Goal: Find specific page/section: Find specific page/section

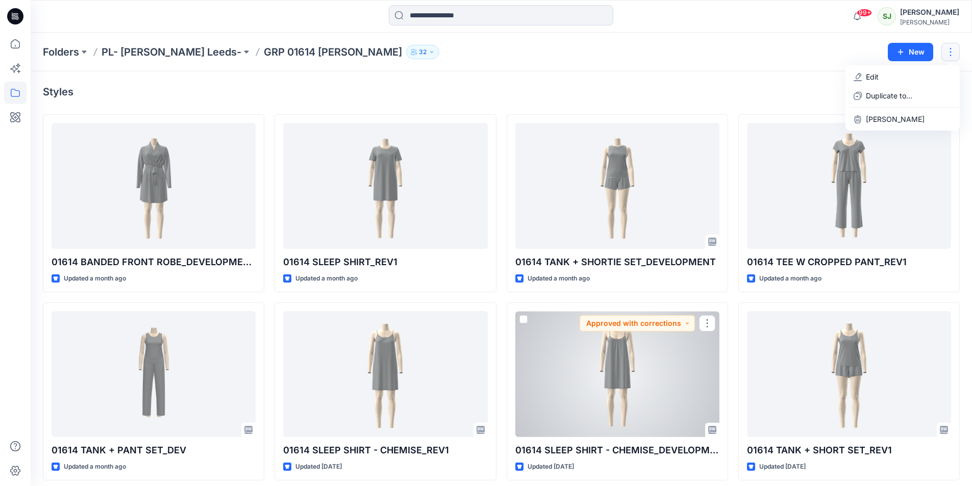
click at [630, 377] on div at bounding box center [617, 374] width 204 height 126
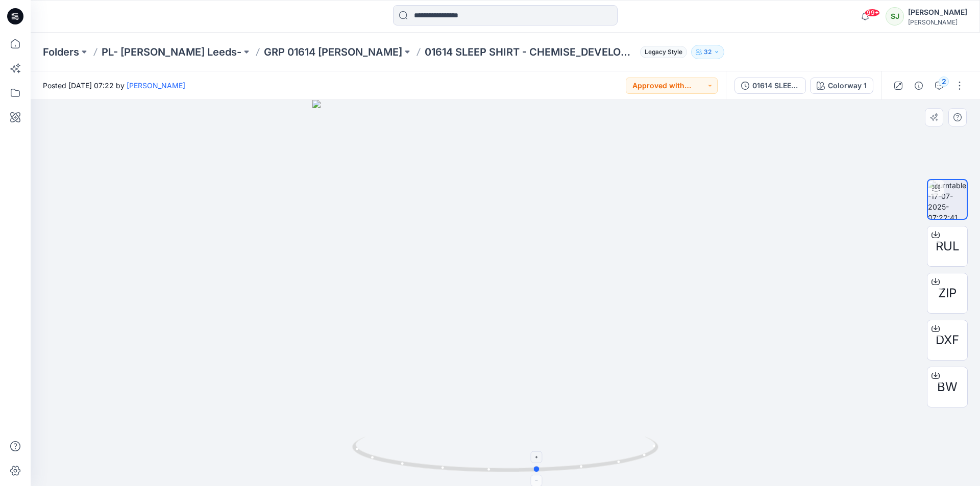
drag, startPoint x: 504, startPoint y: 470, endPoint x: 537, endPoint y: 464, distance: 33.1
click at [537, 464] on icon at bounding box center [506, 456] width 309 height 38
click at [936, 88] on icon "button" at bounding box center [939, 86] width 8 height 8
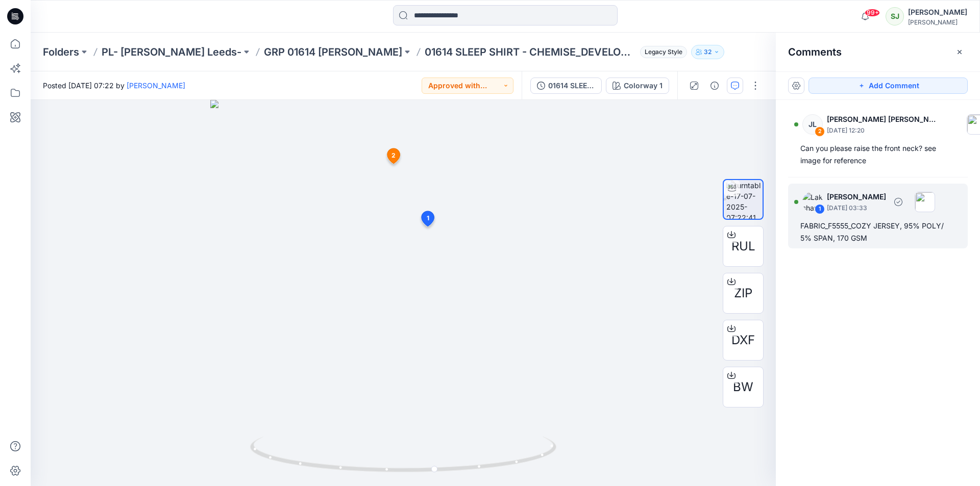
click at [810, 205] on img at bounding box center [812, 202] width 20 height 20
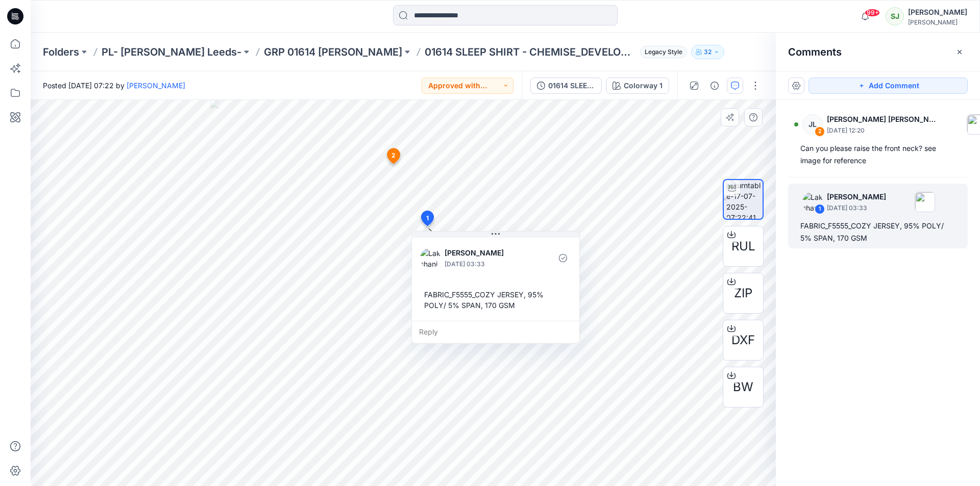
click at [429, 260] on img at bounding box center [430, 258] width 20 height 20
click at [394, 148] on icon at bounding box center [393, 158] width 17 height 20
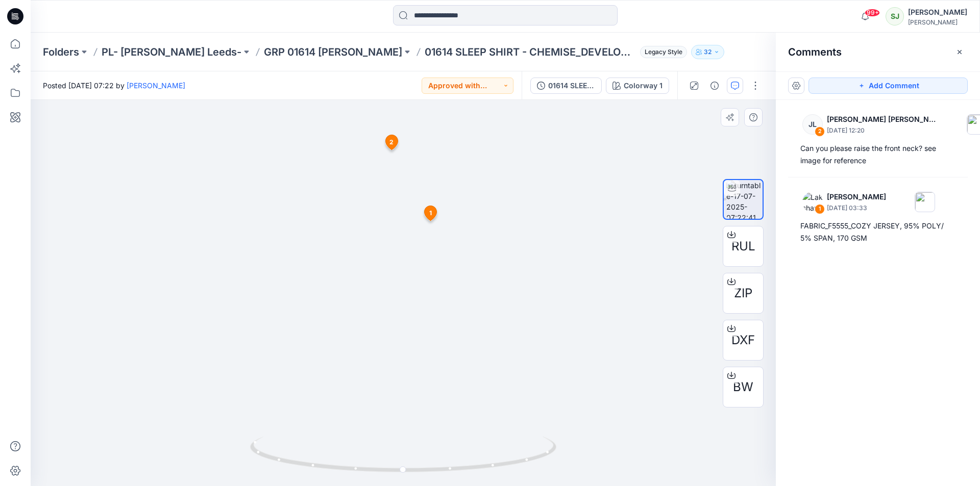
drag, startPoint x: 402, startPoint y: 332, endPoint x: 586, endPoint y: 335, distance: 184.3
click at [586, 335] on img at bounding box center [403, 283] width 436 height 408
drag, startPoint x: 411, startPoint y: 477, endPoint x: 423, endPoint y: 465, distance: 17.0
click at [423, 465] on div at bounding box center [403, 460] width 306 height 51
drag, startPoint x: 395, startPoint y: 135, endPoint x: 404, endPoint y: 217, distance: 82.7
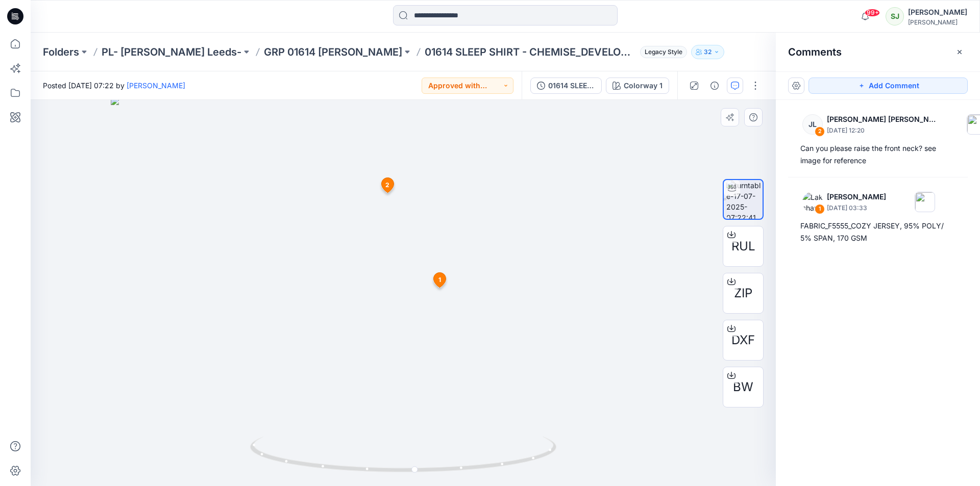
click at [404, 217] on img at bounding box center [403, 291] width 585 height 389
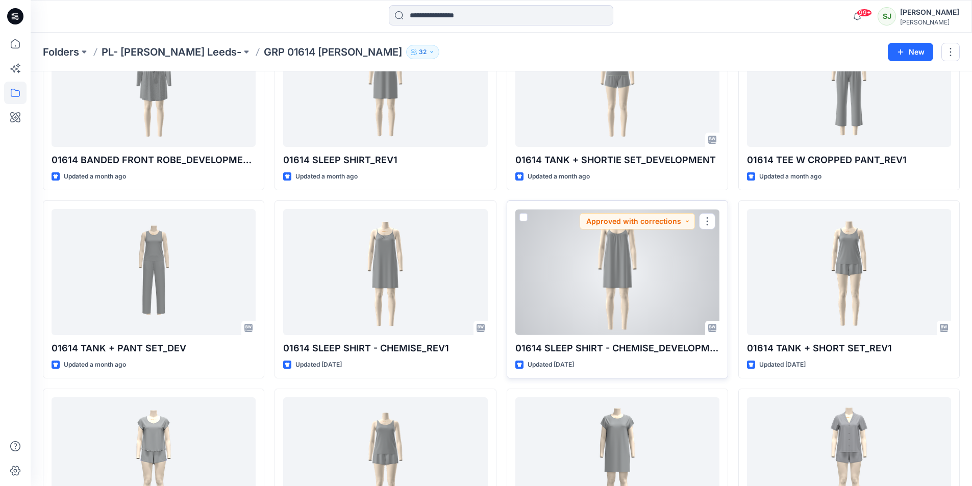
scroll to position [153, 0]
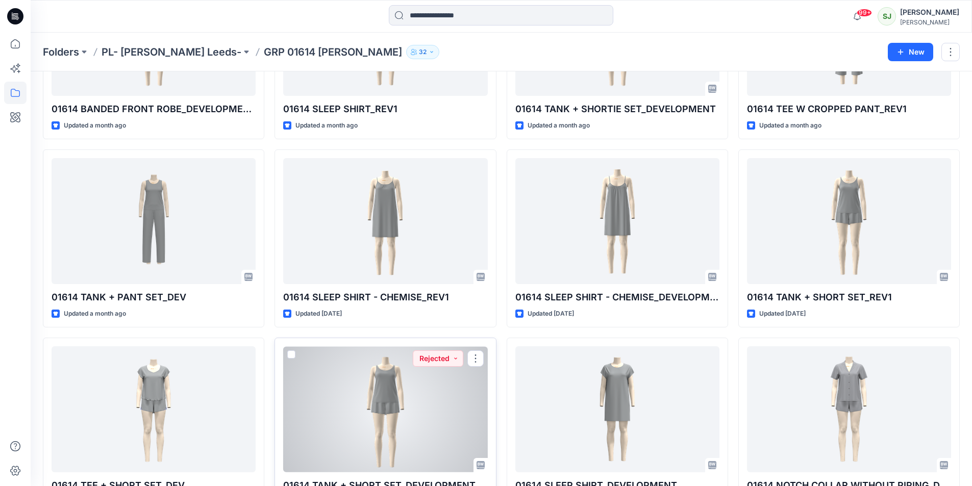
click at [398, 382] on div at bounding box center [385, 410] width 204 height 126
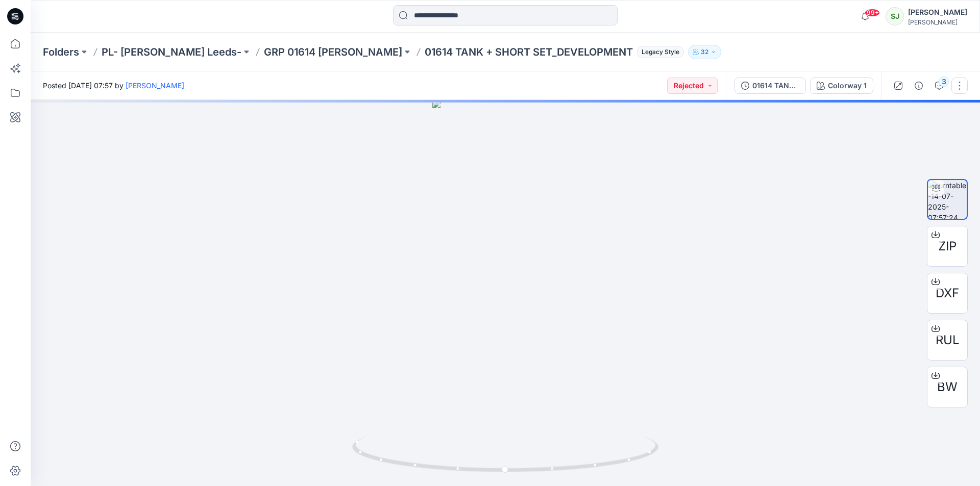
click at [953, 84] on button "button" at bounding box center [959, 86] width 16 height 16
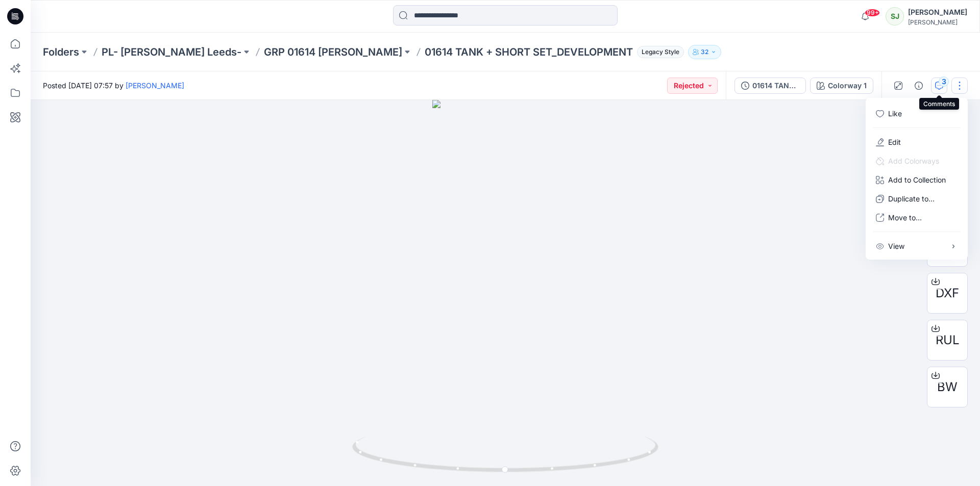
click at [944, 83] on div "3" at bounding box center [944, 82] width 10 height 10
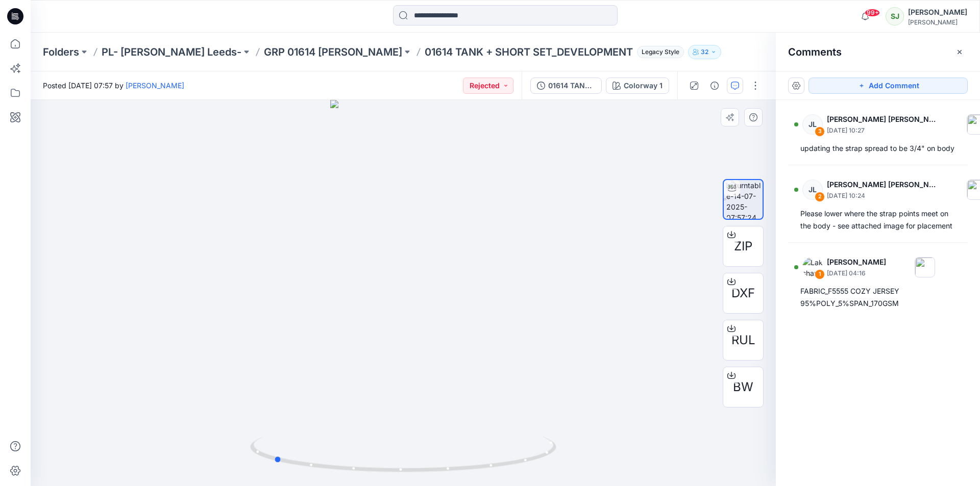
drag, startPoint x: 387, startPoint y: 365, endPoint x: 563, endPoint y: 359, distance: 176.7
click at [563, 359] on div at bounding box center [403, 293] width 745 height 386
drag, startPoint x: 422, startPoint y: 213, endPoint x: 276, endPoint y: 219, distance: 146.1
click at [276, 219] on div at bounding box center [403, 293] width 745 height 386
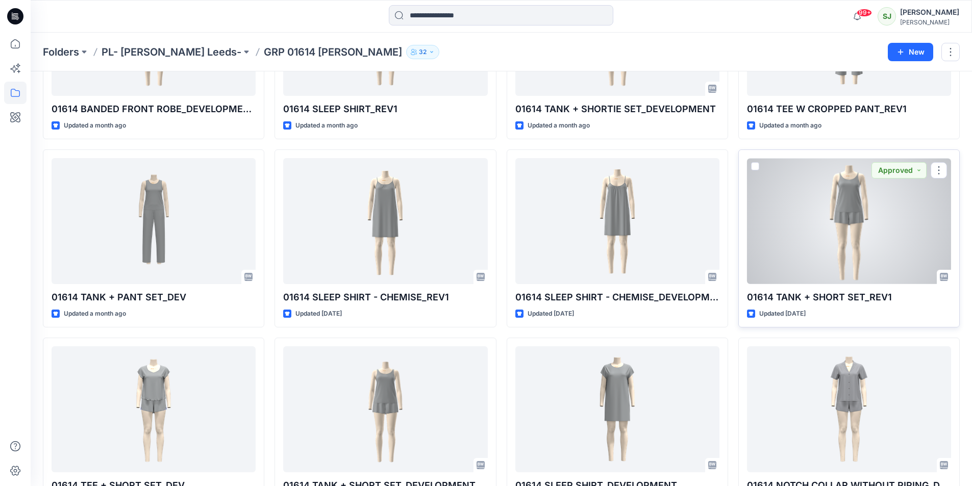
scroll to position [51, 0]
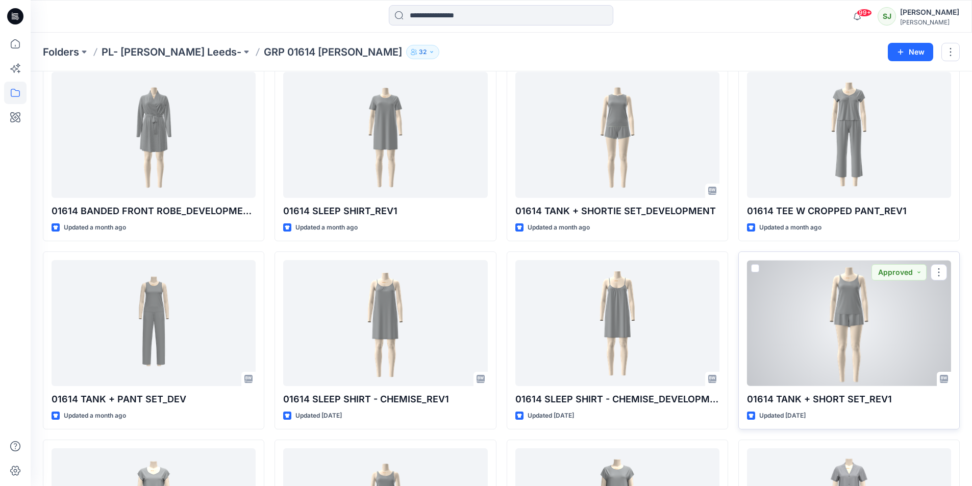
click at [859, 294] on div at bounding box center [849, 323] width 204 height 126
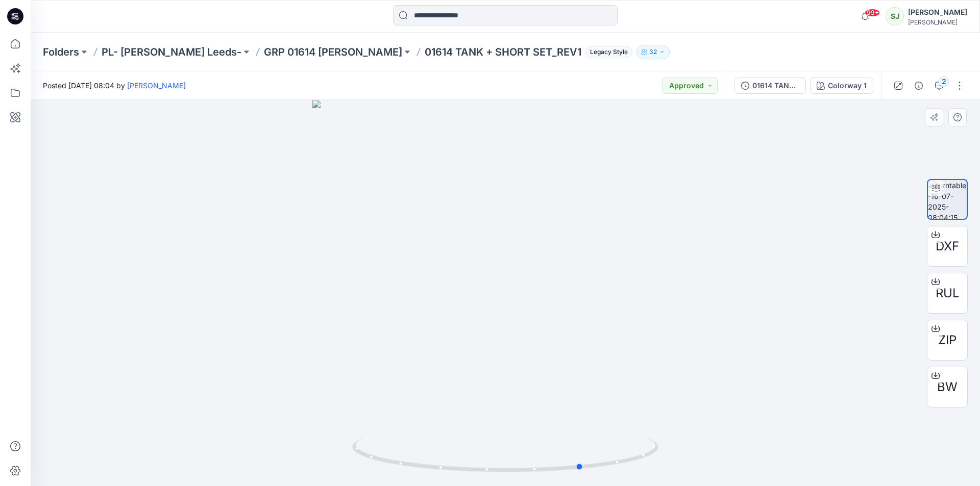
drag, startPoint x: 511, startPoint y: 229, endPoint x: 588, endPoint y: 268, distance: 86.5
click at [588, 268] on div at bounding box center [505, 293] width 949 height 386
drag, startPoint x: 489, startPoint y: 262, endPoint x: 581, endPoint y: 265, distance: 91.9
click at [581, 265] on div at bounding box center [505, 293] width 949 height 386
click at [478, 19] on input at bounding box center [505, 15] width 225 height 20
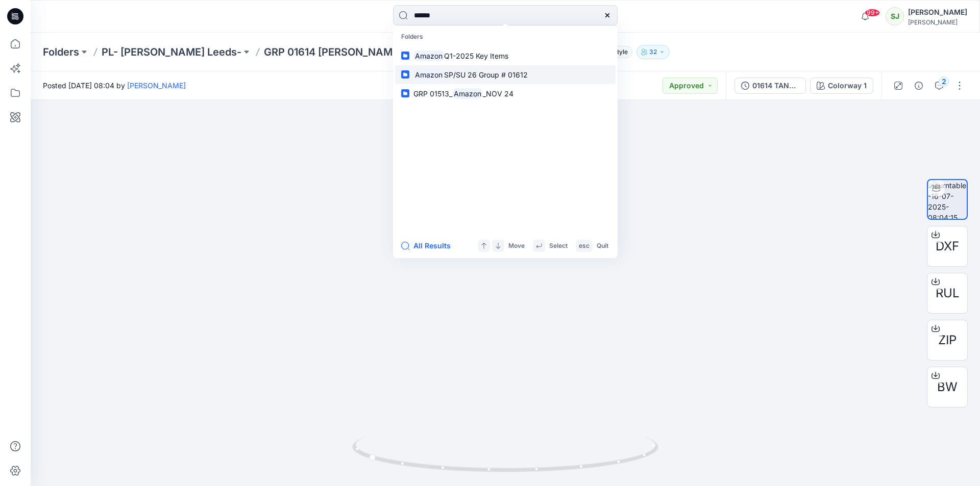
type input "******"
click at [476, 77] on span "SP/SU 26 Group # 01612" at bounding box center [486, 74] width 84 height 9
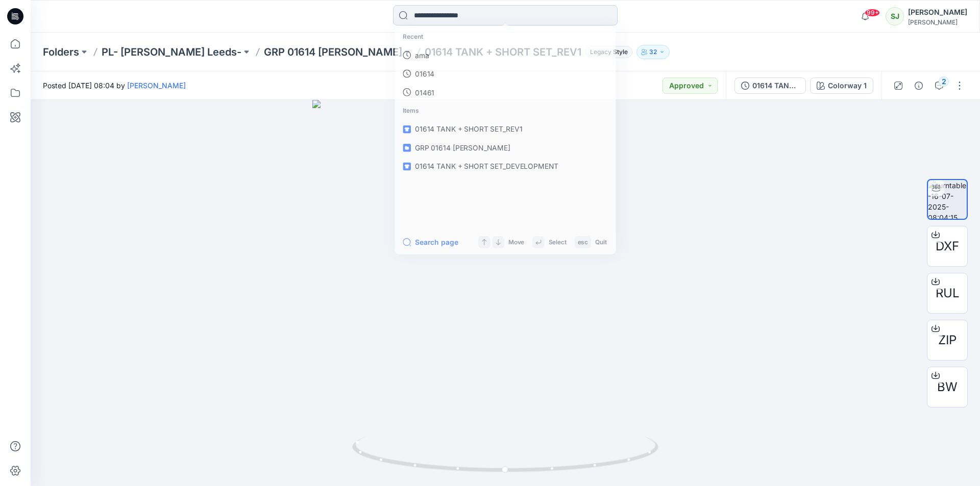
click at [460, 18] on input at bounding box center [505, 15] width 225 height 20
click at [421, 57] on p "amazon" at bounding box center [426, 56] width 27 height 11
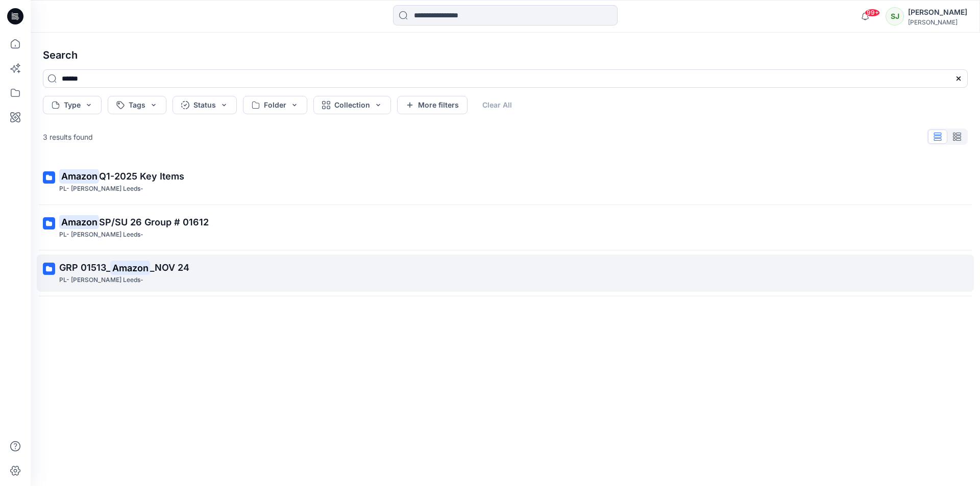
click at [97, 266] on span "GRP 01513_" at bounding box center [84, 267] width 51 height 11
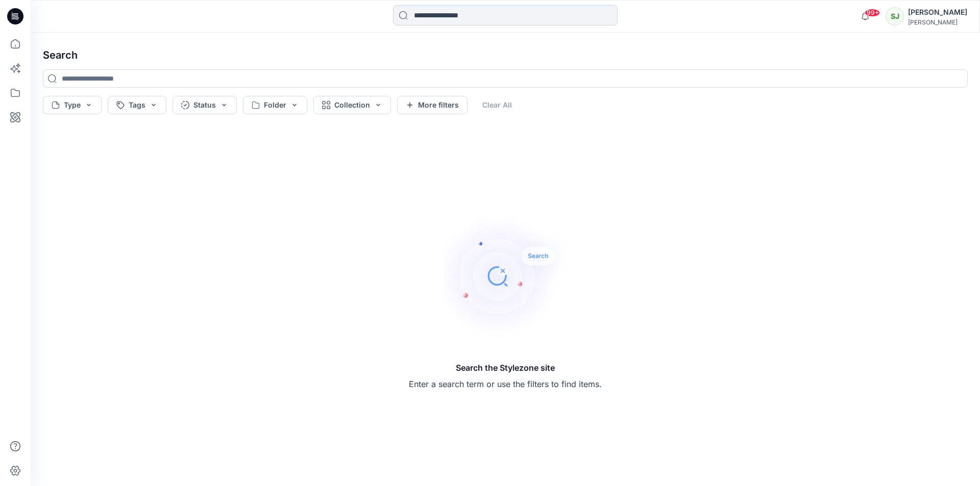
click at [448, 21] on input at bounding box center [505, 15] width 225 height 20
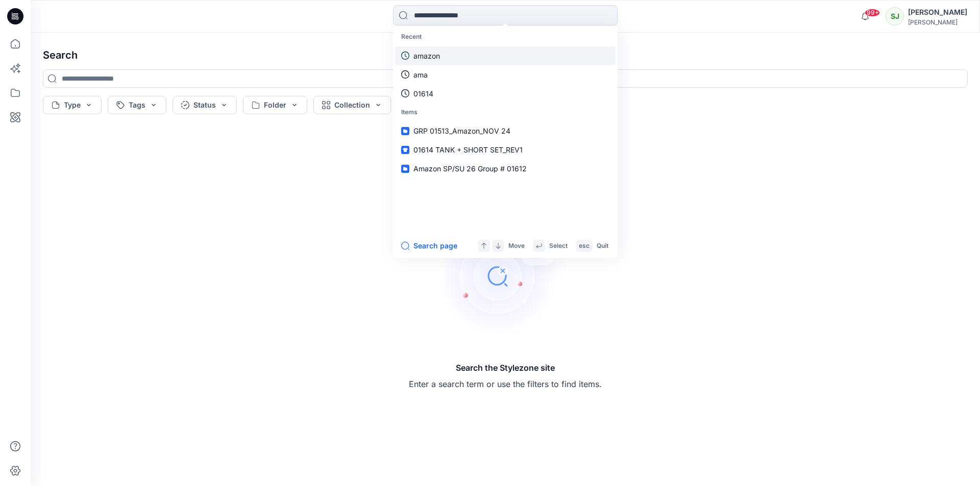
click at [434, 56] on p "amazon" at bounding box center [426, 56] width 27 height 11
type input "******"
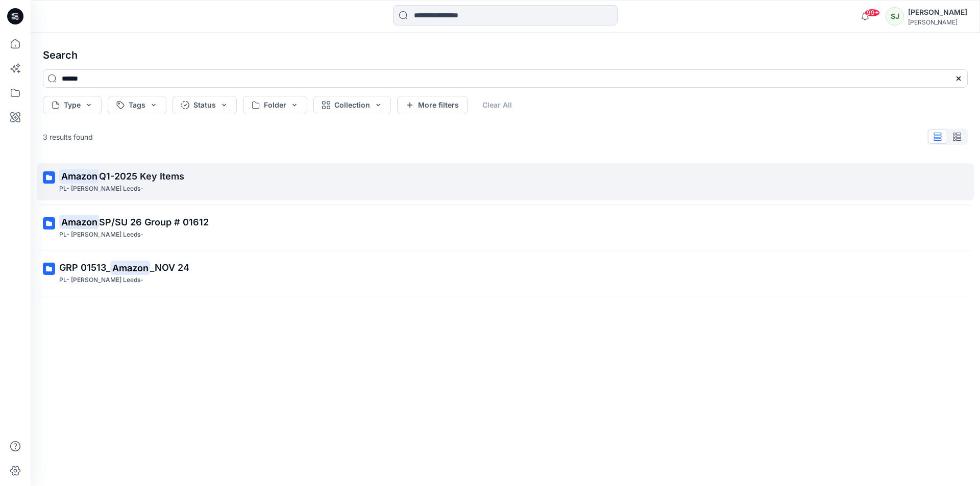
click at [125, 175] on span "Q1-2025 Key Items" at bounding box center [141, 176] width 85 height 11
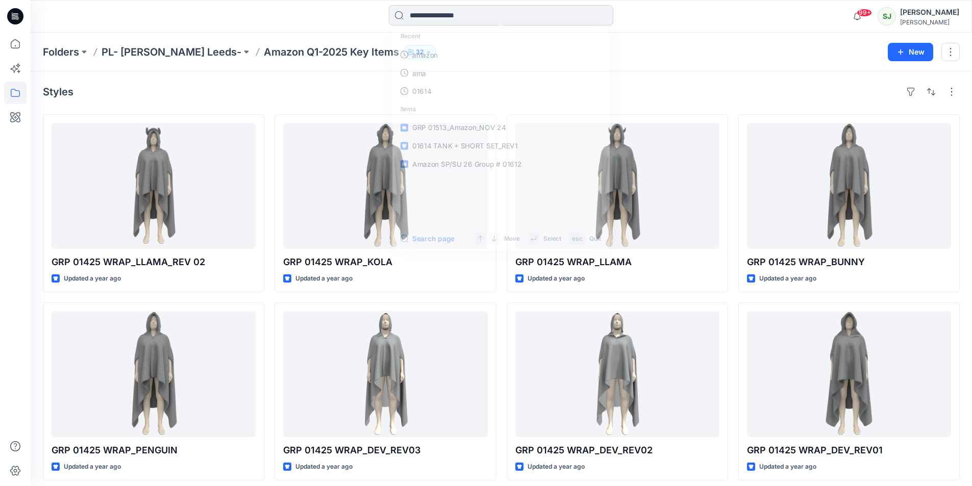
click at [412, 18] on input at bounding box center [501, 15] width 225 height 20
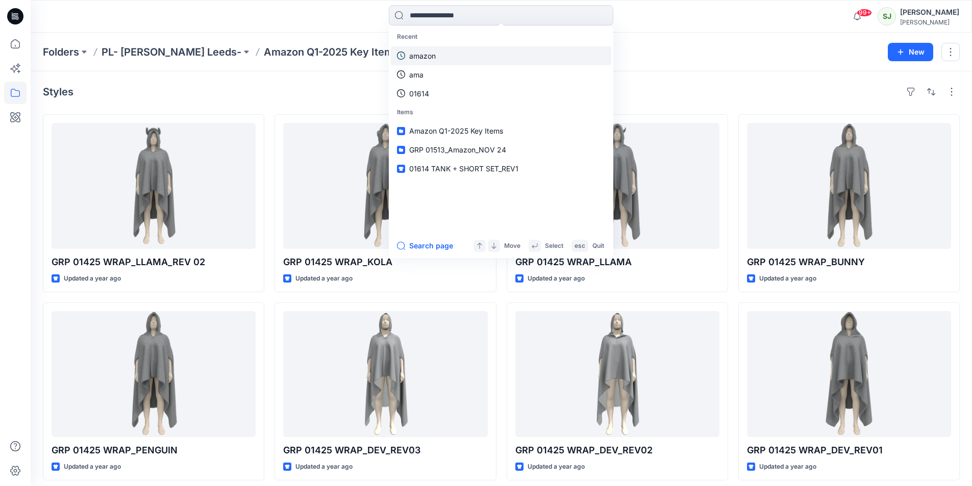
click at [424, 55] on p "amazon" at bounding box center [422, 56] width 27 height 11
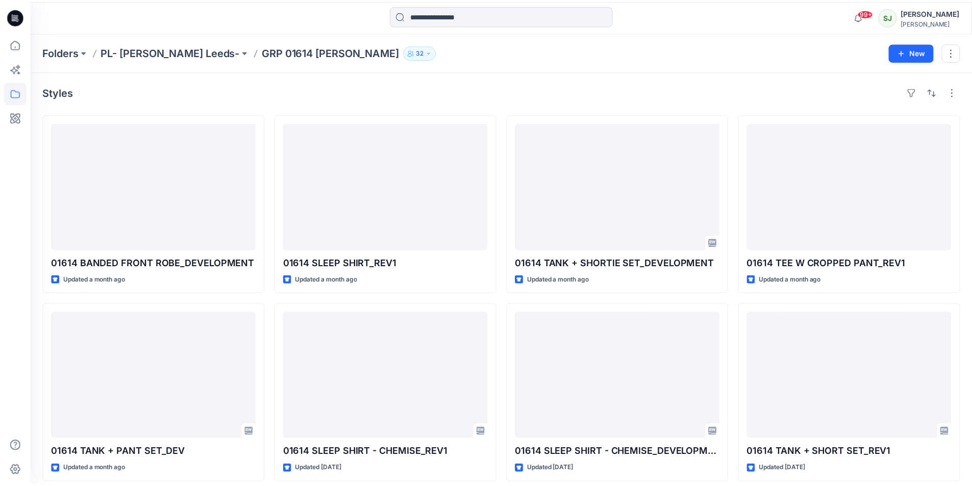
scroll to position [51, 0]
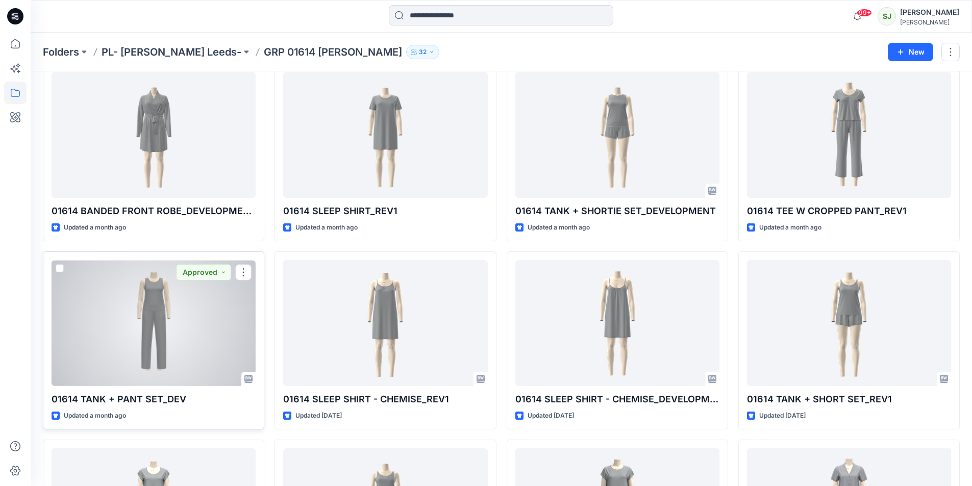
click at [155, 308] on div at bounding box center [154, 323] width 204 height 126
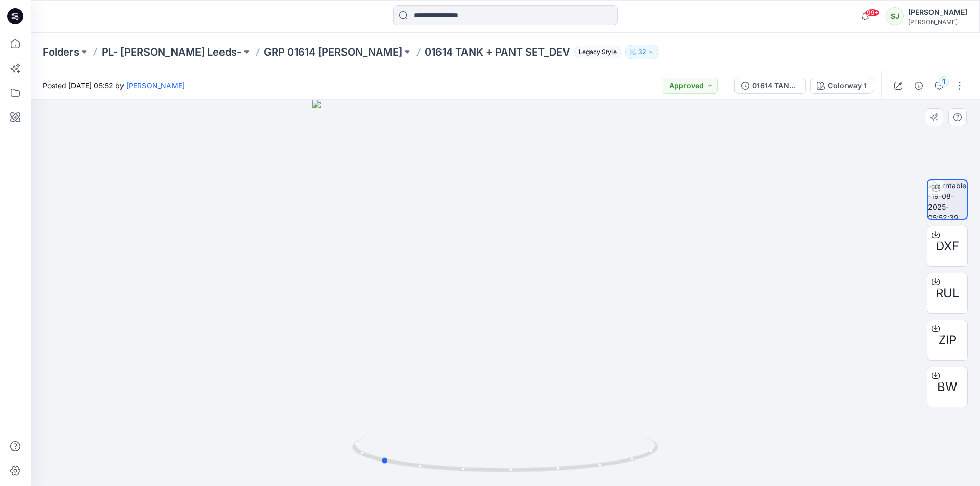
drag, startPoint x: 554, startPoint y: 325, endPoint x: 735, endPoint y: 342, distance: 182.5
click at [735, 342] on div at bounding box center [505, 293] width 949 height 386
click at [950, 85] on div "1" at bounding box center [928, 85] width 94 height 29
click at [934, 86] on button "1" at bounding box center [939, 86] width 16 height 16
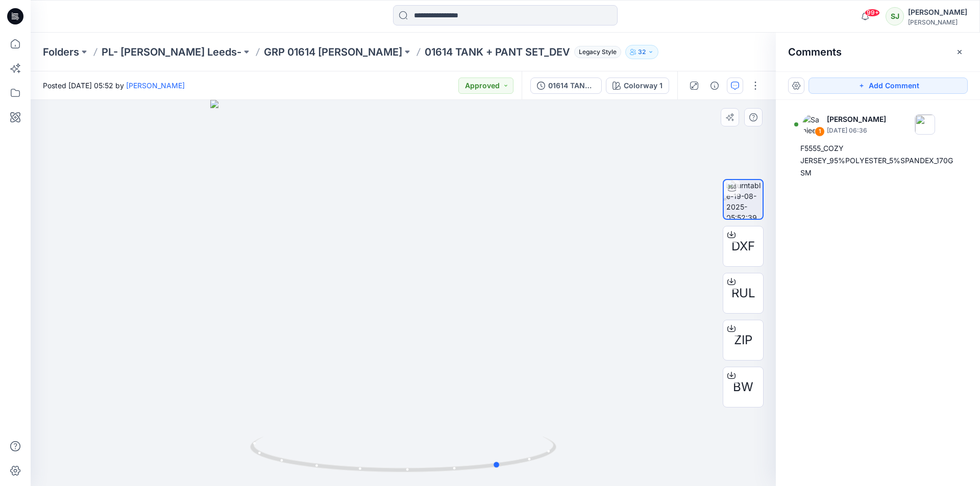
drag, startPoint x: 395, startPoint y: 256, endPoint x: 310, endPoint y: 290, distance: 91.6
click at [310, 290] on div at bounding box center [403, 293] width 745 height 386
drag, startPoint x: 391, startPoint y: 223, endPoint x: 401, endPoint y: 275, distance: 53.0
click at [401, 275] on img at bounding box center [403, 261] width 612 height 449
drag, startPoint x: 406, startPoint y: 203, endPoint x: 487, endPoint y: 305, distance: 130.8
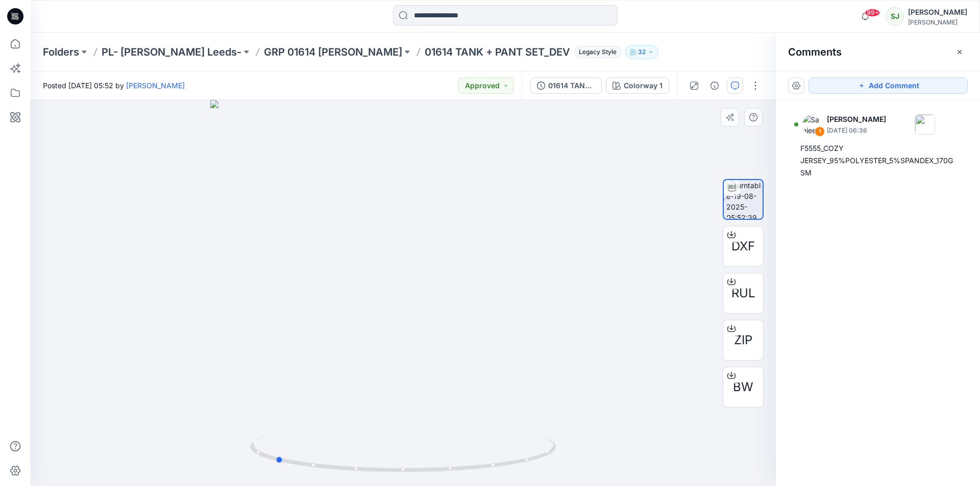
click at [487, 305] on div at bounding box center [403, 293] width 745 height 386
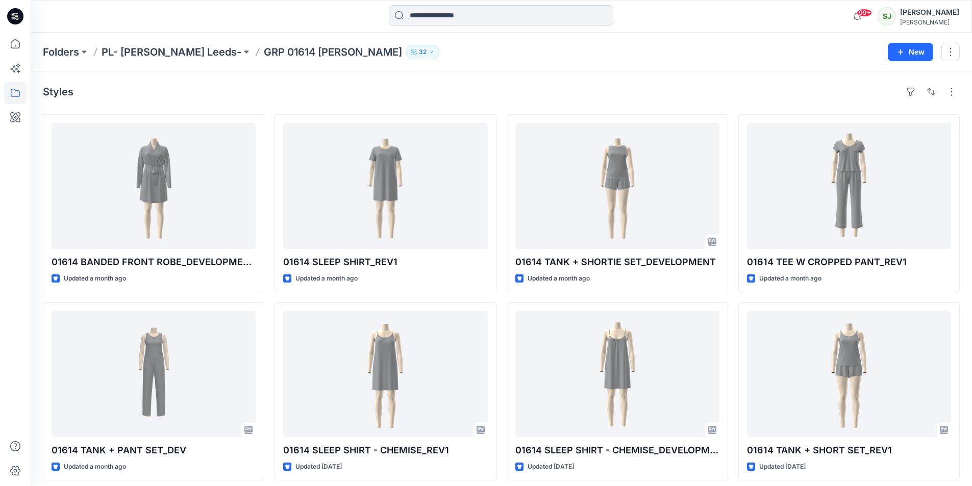
click at [450, 18] on input at bounding box center [501, 15] width 225 height 20
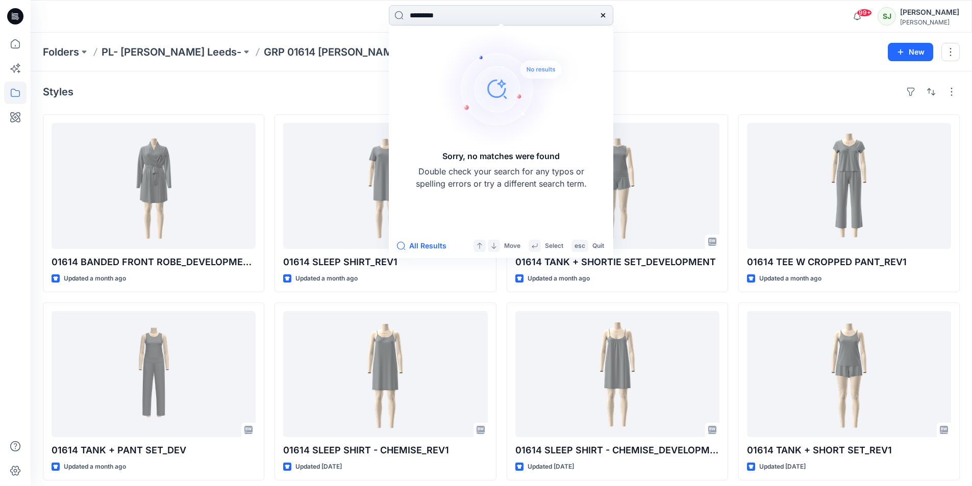
click at [433, 16] on input "*********" at bounding box center [501, 15] width 225 height 20
type input "*********"
click at [15, 92] on icon at bounding box center [15, 93] width 22 height 22
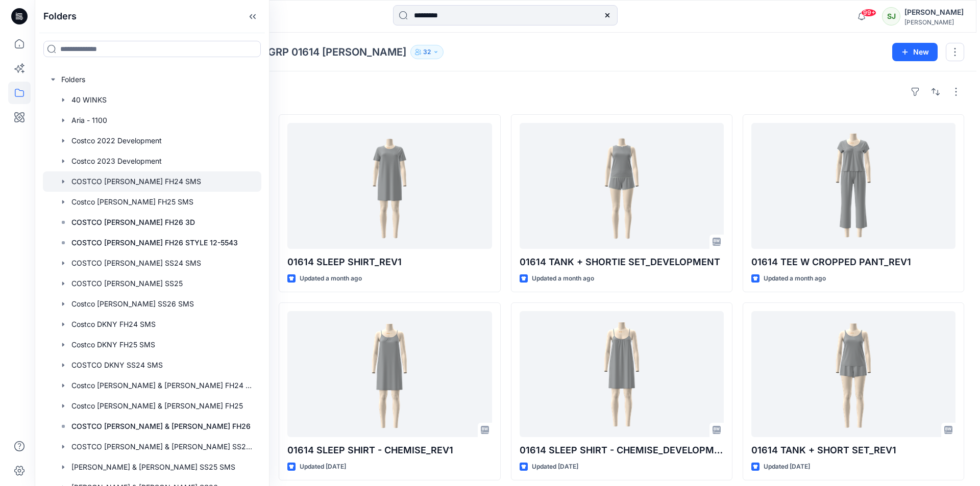
scroll to position [51, 0]
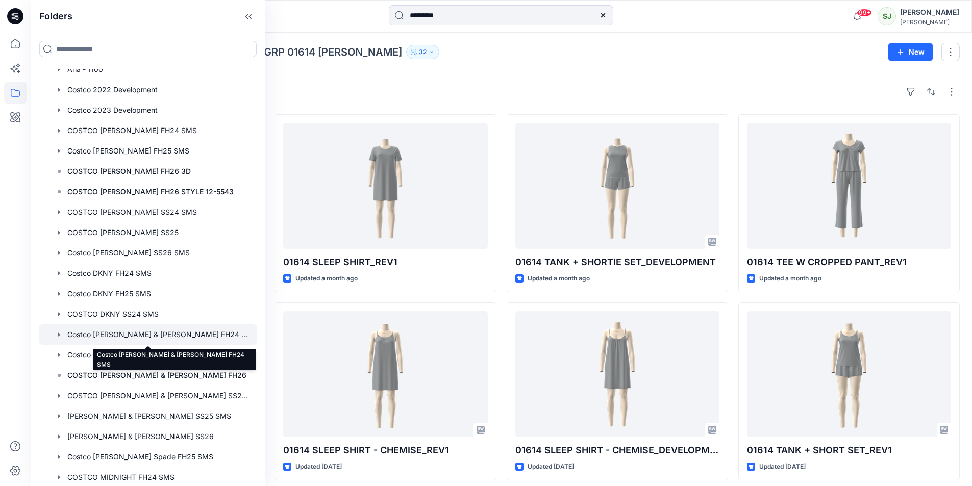
click at [163, 333] on div at bounding box center [148, 335] width 218 height 20
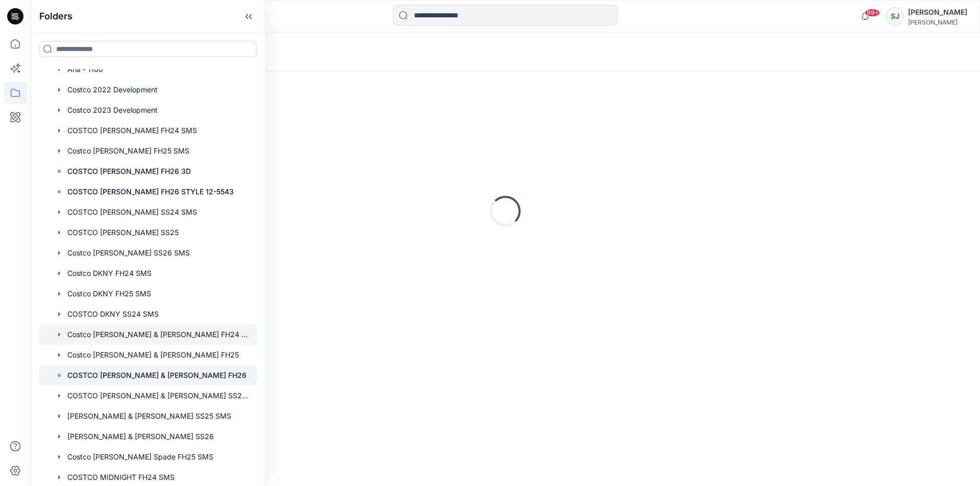
click at [147, 374] on p "COSTCO [PERSON_NAME] & [PERSON_NAME] FH26" at bounding box center [156, 375] width 179 height 12
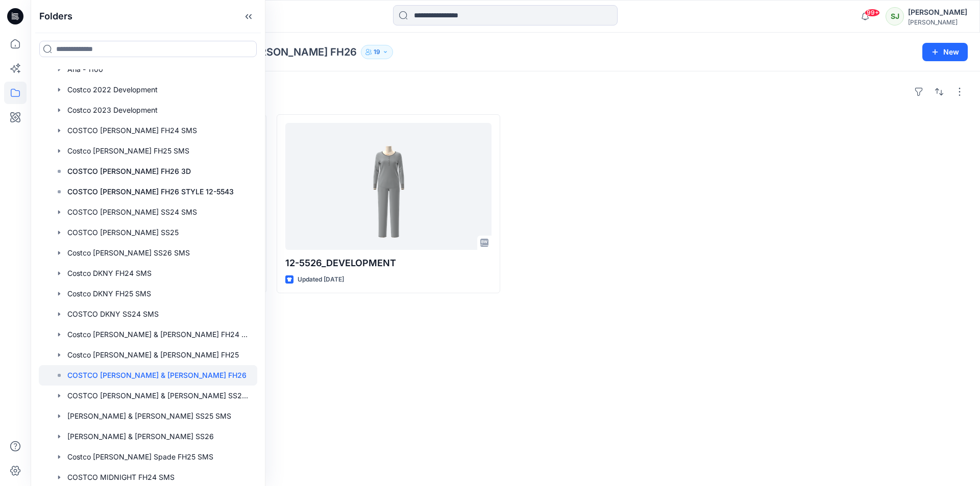
click at [147, 374] on p "COSTCO [PERSON_NAME] & [PERSON_NAME] FH26" at bounding box center [156, 375] width 179 height 12
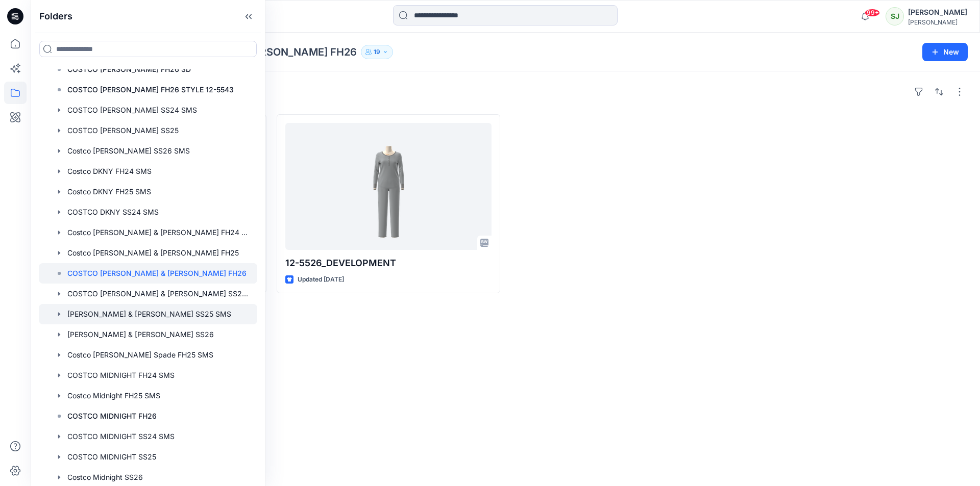
scroll to position [255, 0]
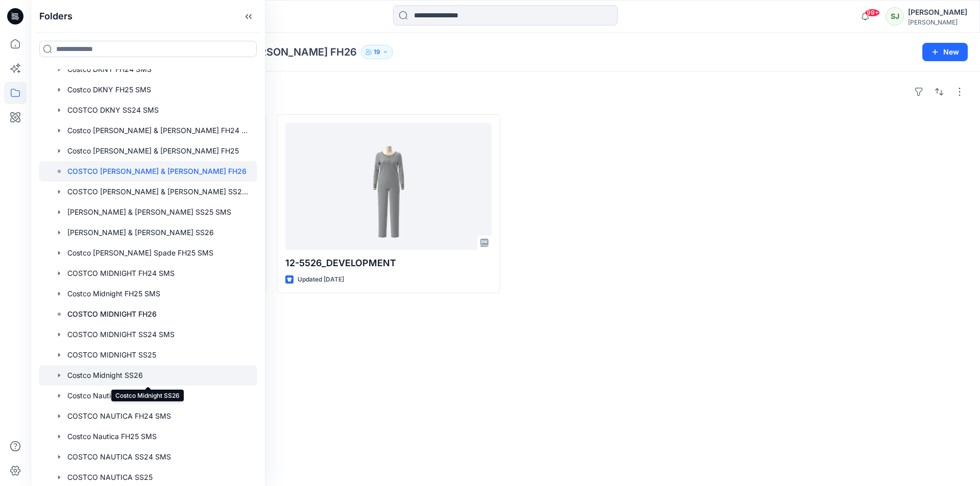
click at [126, 373] on div at bounding box center [148, 375] width 218 height 20
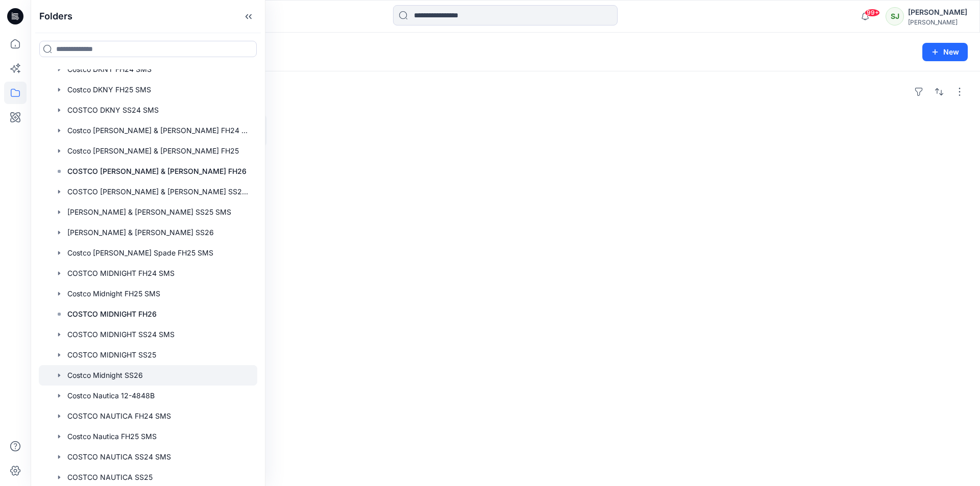
click at [126, 373] on div at bounding box center [148, 375] width 218 height 20
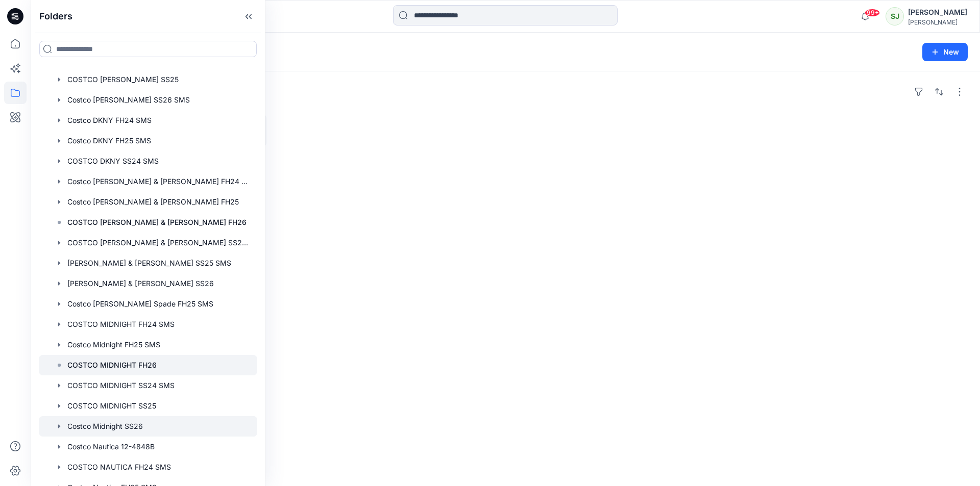
click at [126, 363] on p "COSTCO MIDNIGHT FH26" at bounding box center [111, 365] width 89 height 12
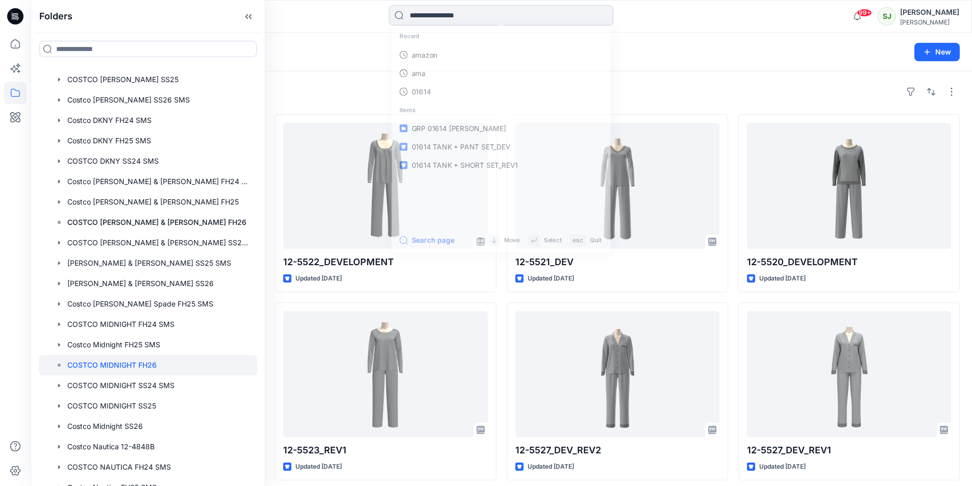
click at [513, 11] on input at bounding box center [501, 15] width 225 height 20
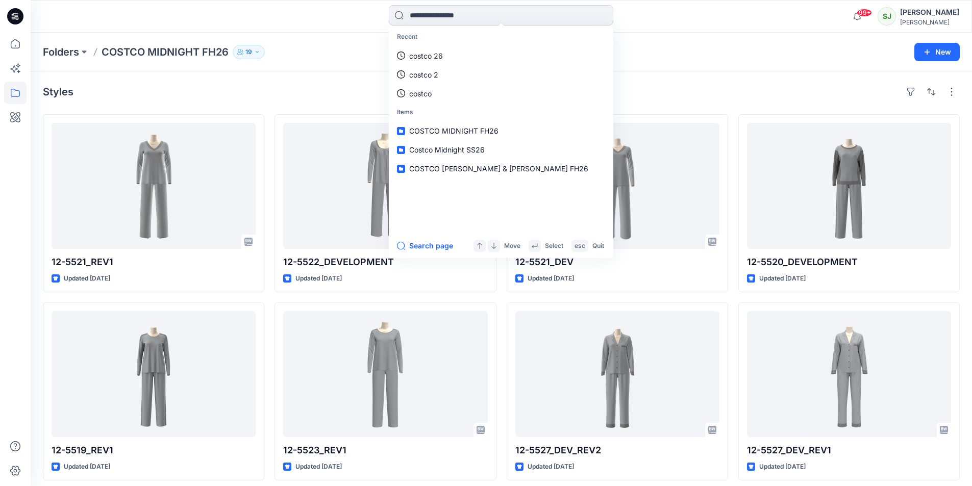
click at [473, 22] on input at bounding box center [501, 15] width 225 height 20
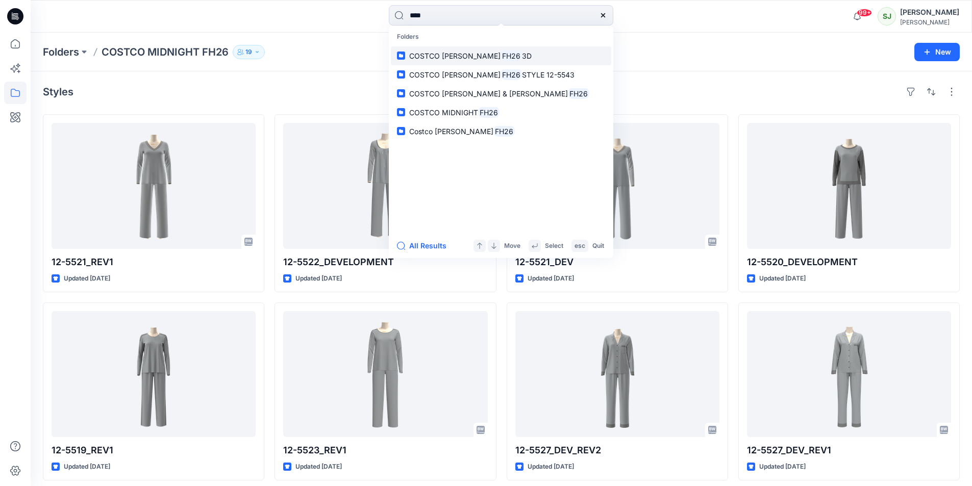
type input "****"
click at [500, 60] on span "COSTCO [PERSON_NAME]" at bounding box center [454, 56] width 91 height 9
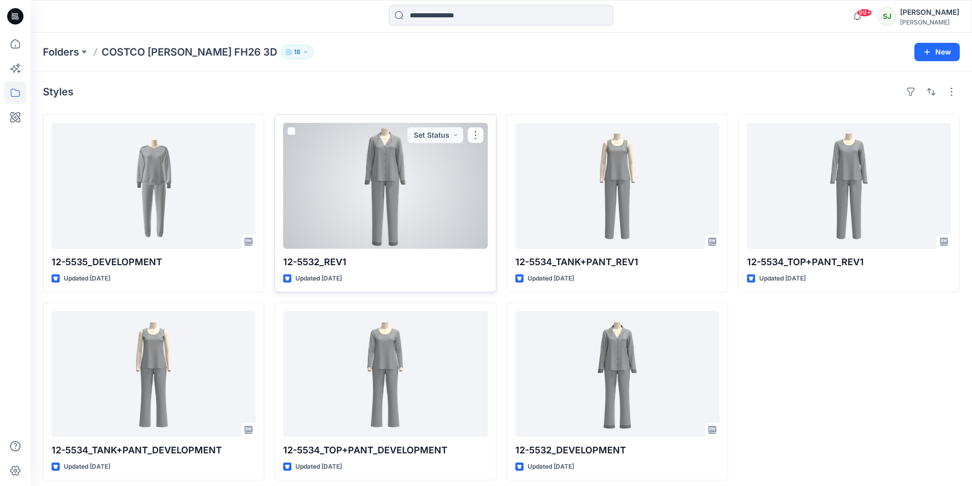
scroll to position [7, 0]
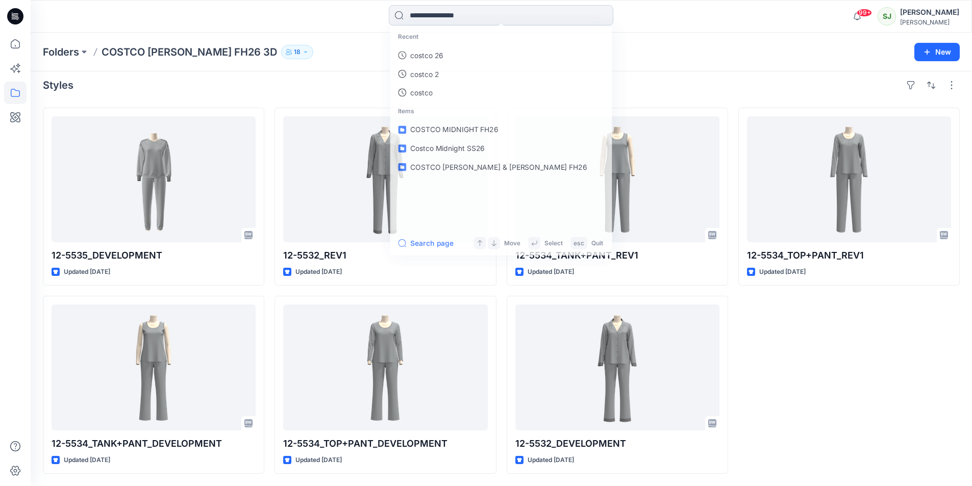
click at [438, 15] on input at bounding box center [501, 15] width 225 height 20
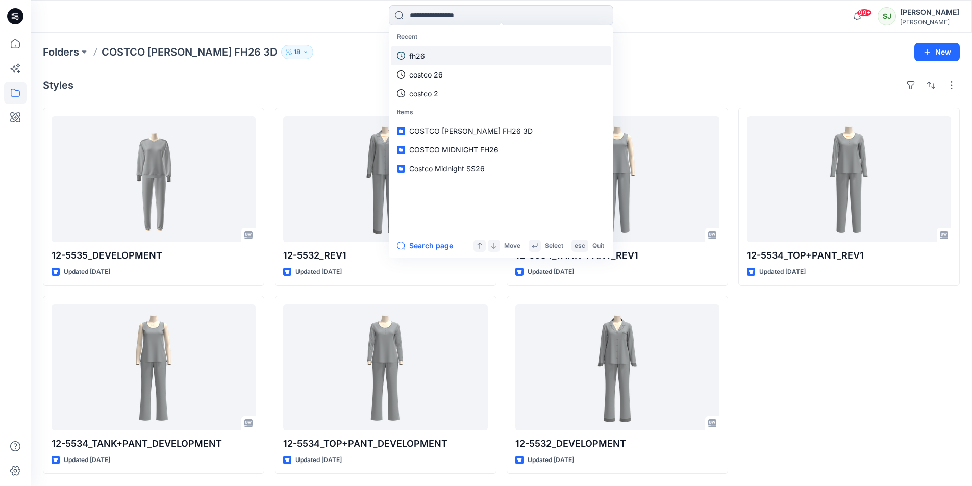
click at [427, 55] on link "fh26" at bounding box center [501, 55] width 220 height 19
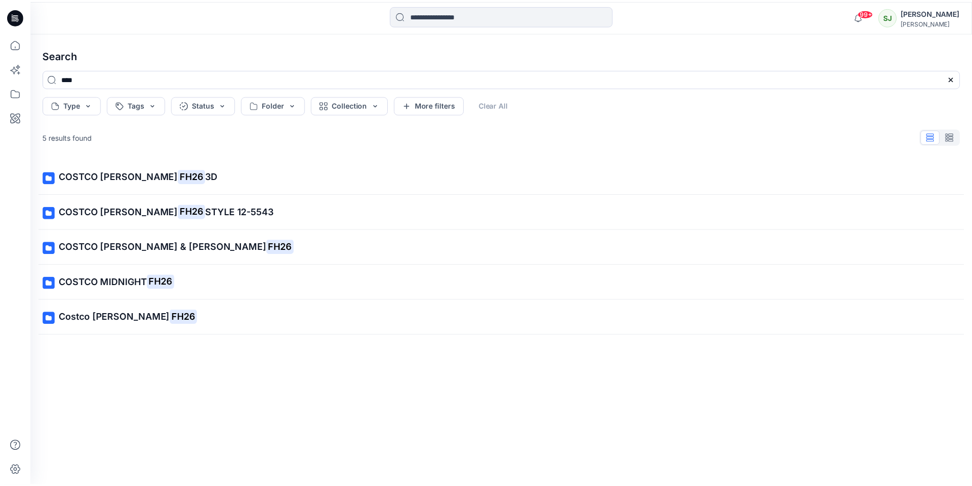
scroll to position [7, 0]
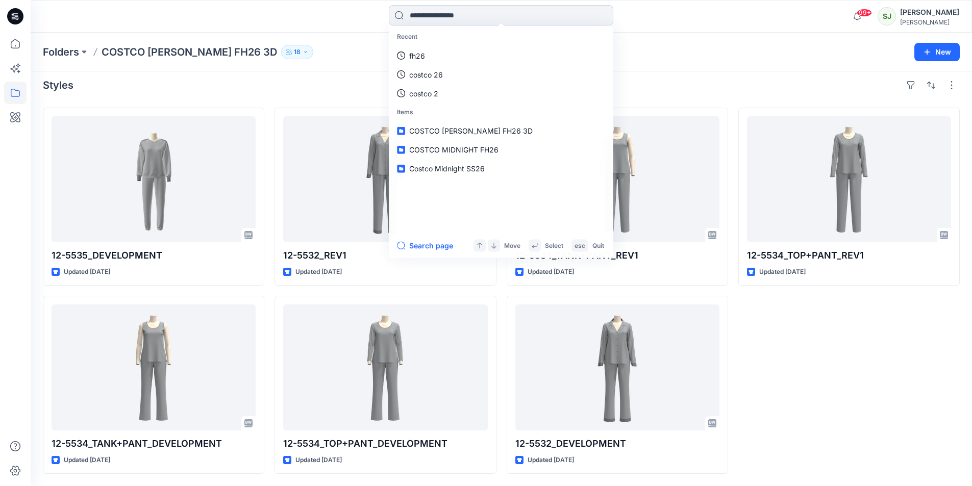
click at [463, 16] on input at bounding box center [501, 15] width 225 height 20
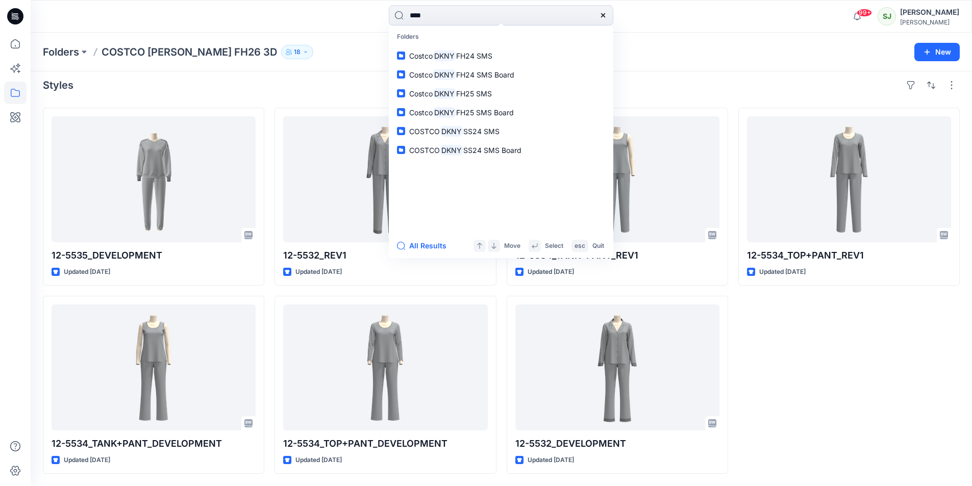
type input "****"
click at [807, 329] on div "12-5534_TOP+PANT_REV1 Updated [DATE]" at bounding box center [848, 291] width 221 height 366
